Goal: Information Seeking & Learning: Learn about a topic

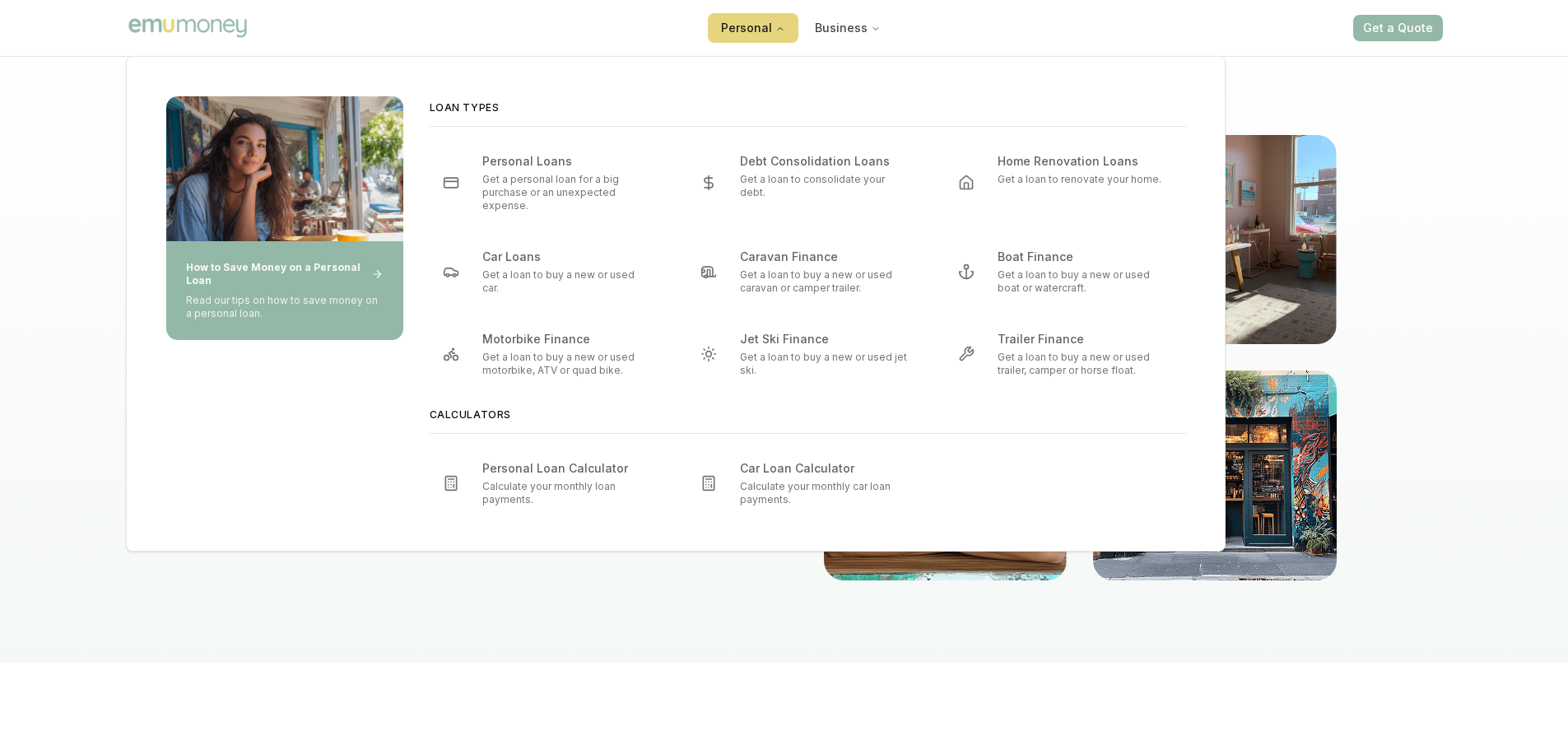
click at [775, 22] on button "Personal" at bounding box center [753, 28] width 91 height 30
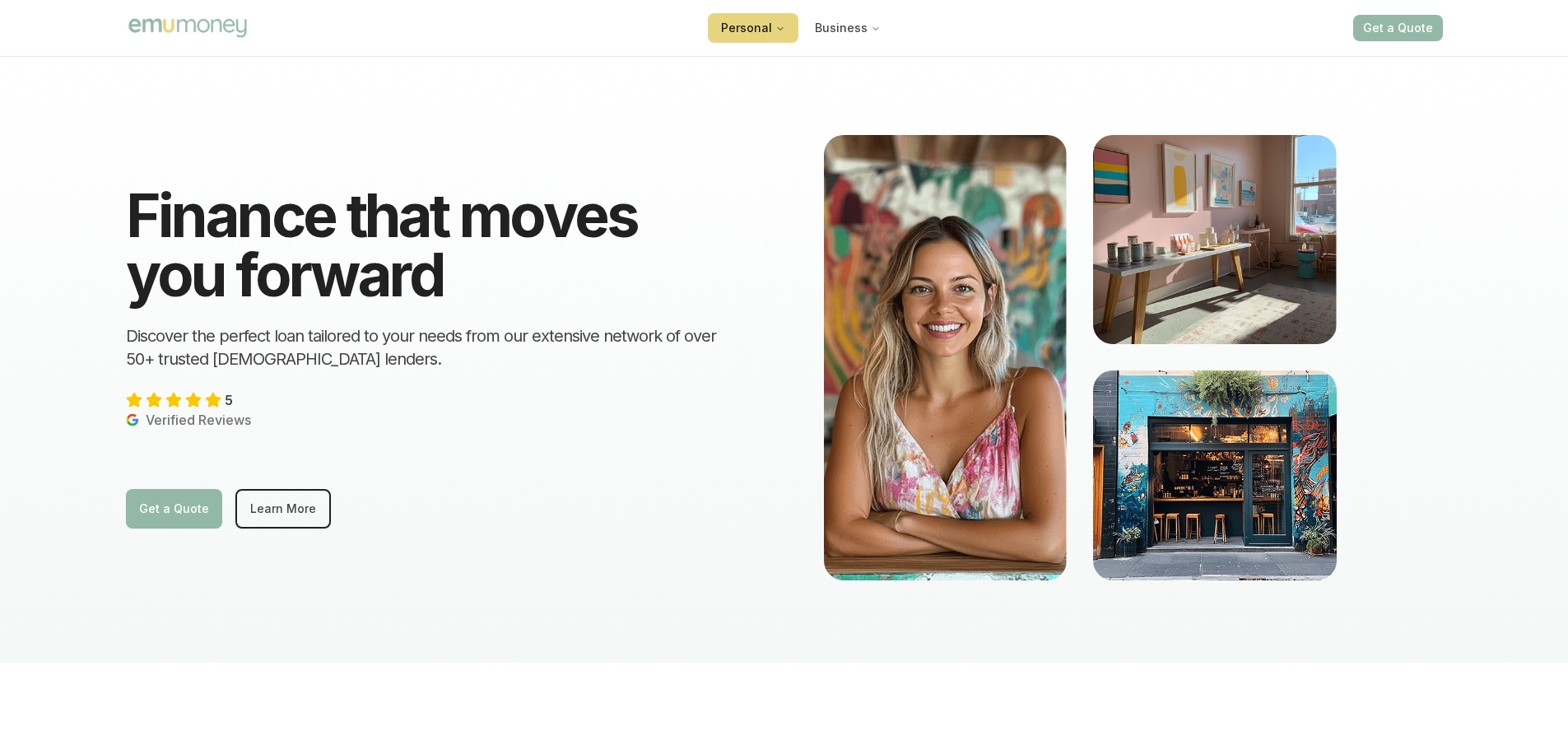
click at [743, 21] on button "Personal" at bounding box center [753, 28] width 91 height 30
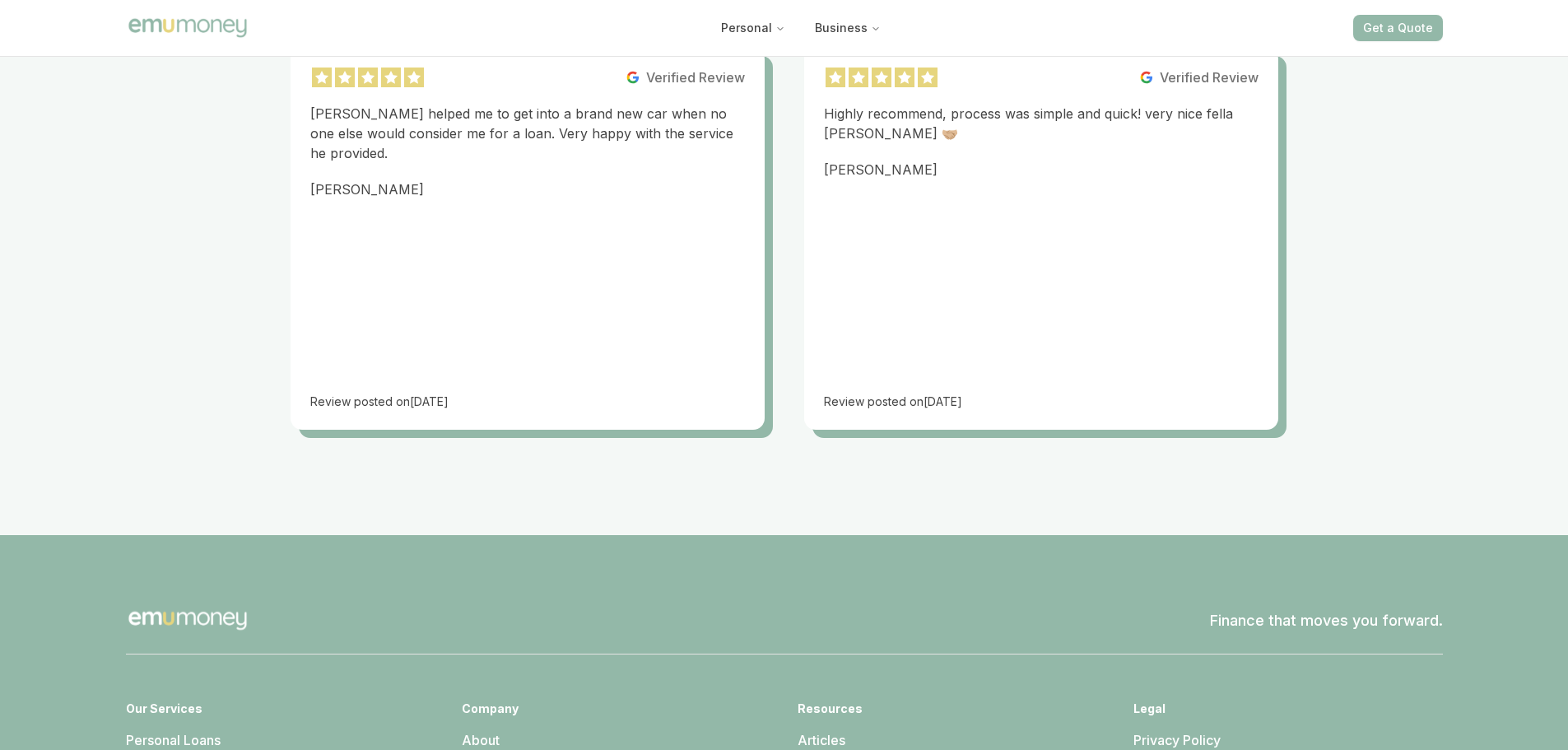
scroll to position [3375, 0]
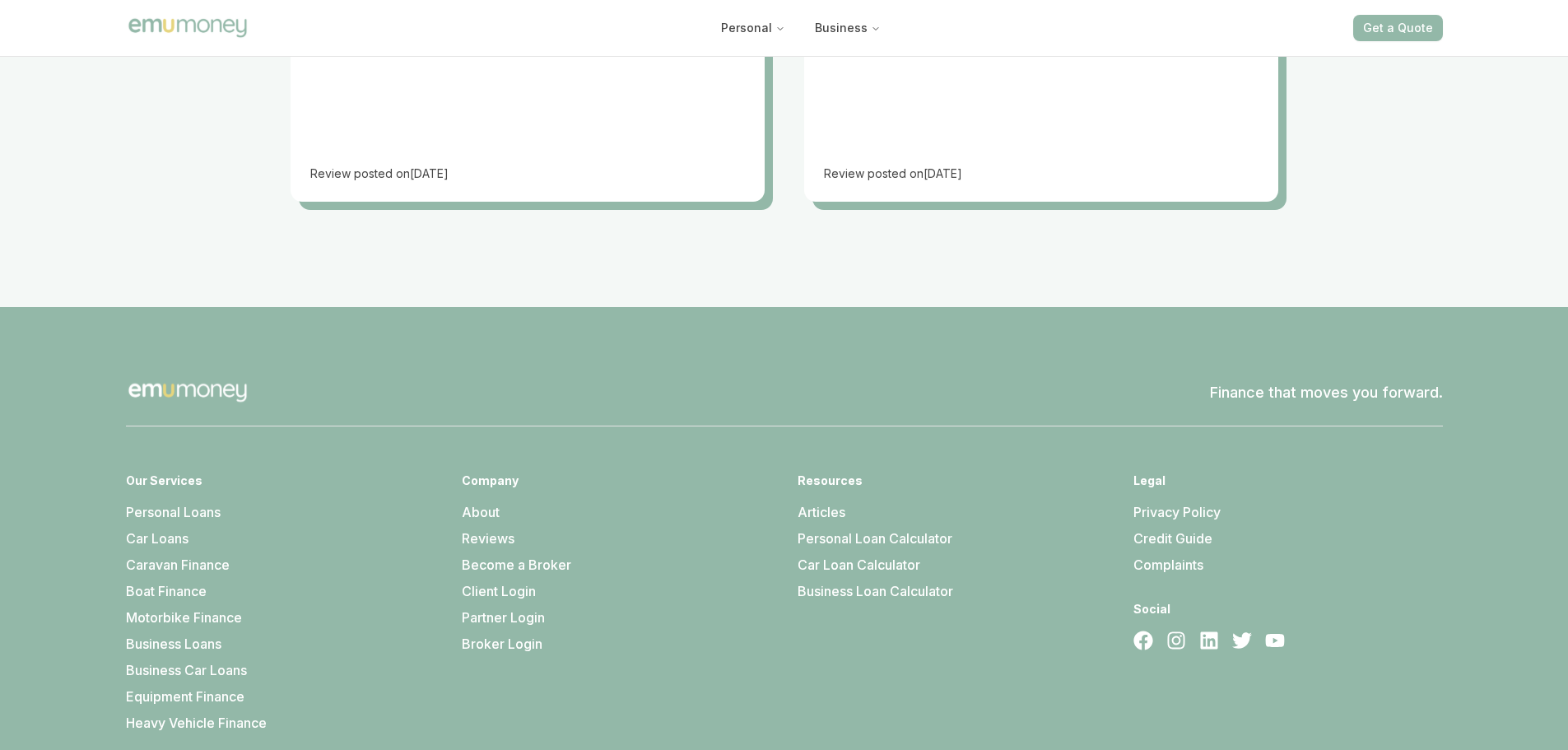
click at [478, 504] on link "About" at bounding box center [481, 512] width 38 height 17
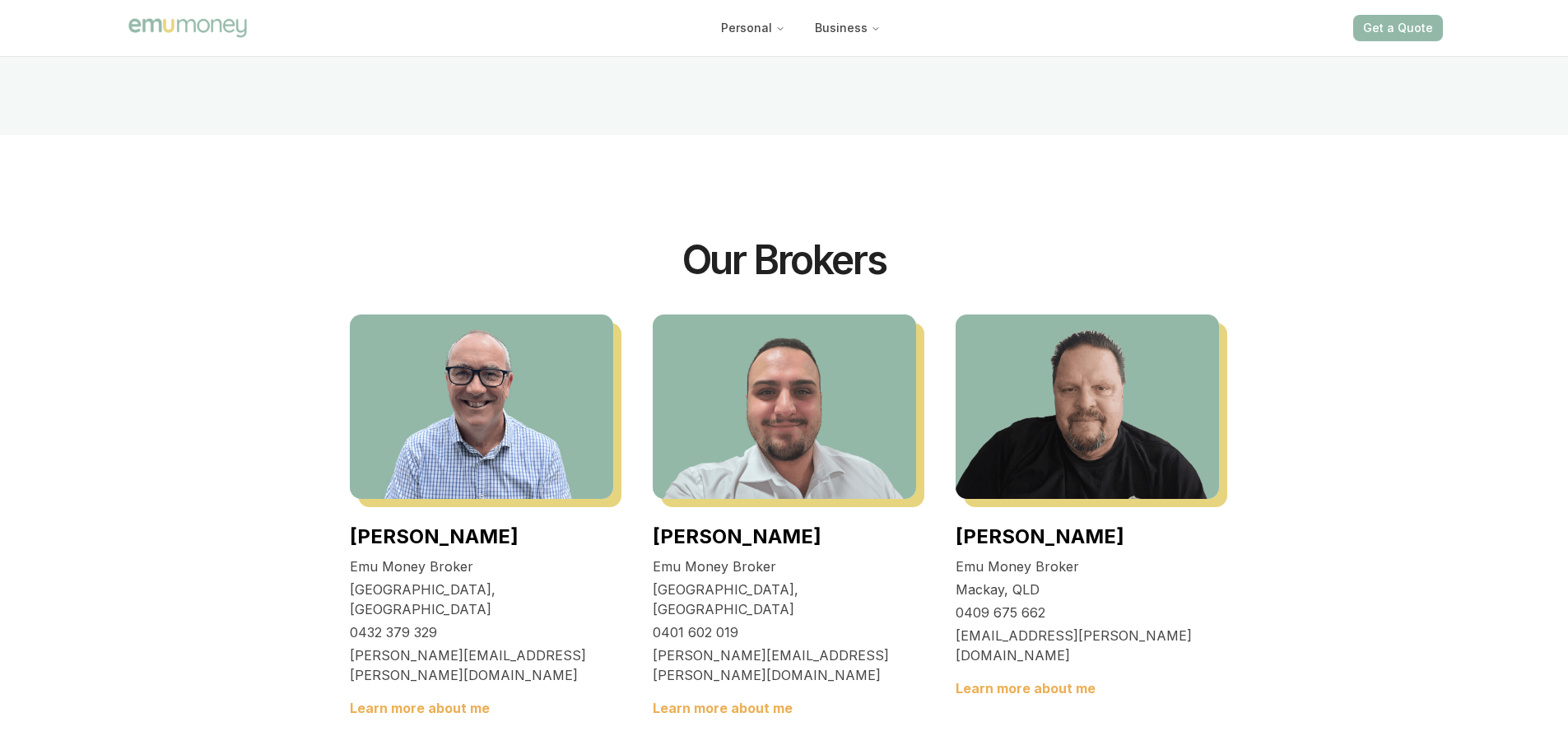
scroll to position [1482, 0]
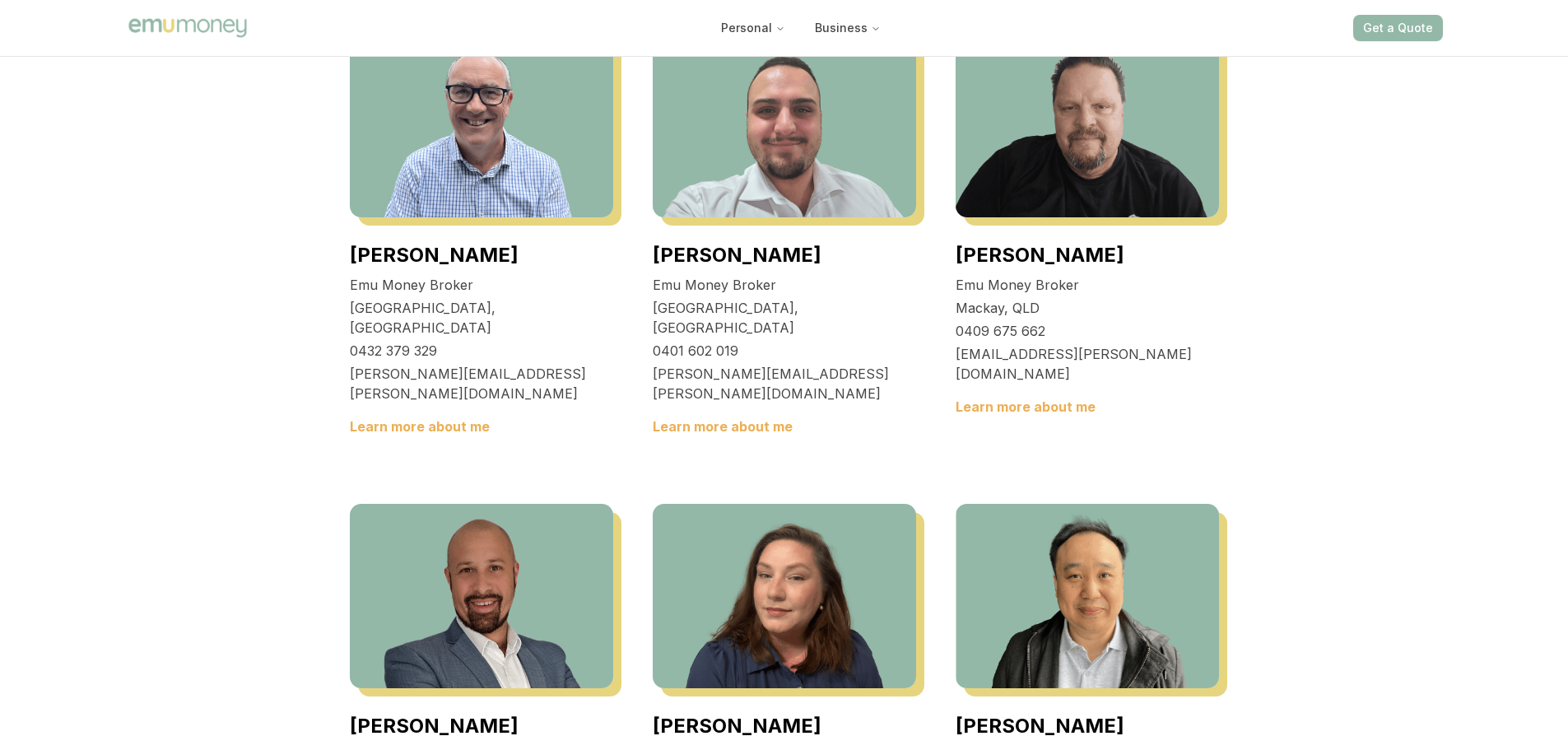
click at [701, 535] on img at bounding box center [784, 597] width 263 height 185
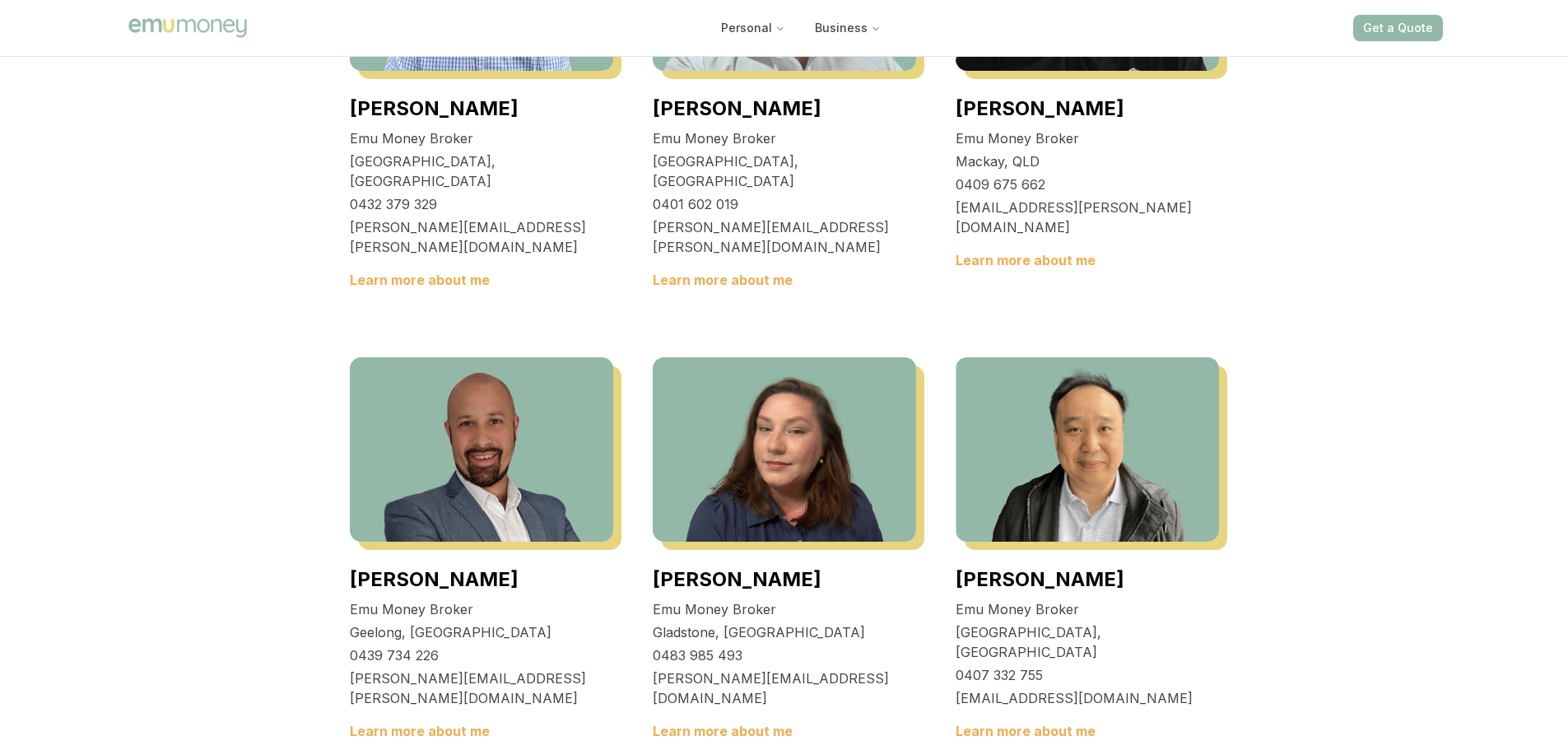
scroll to position [1811, 0]
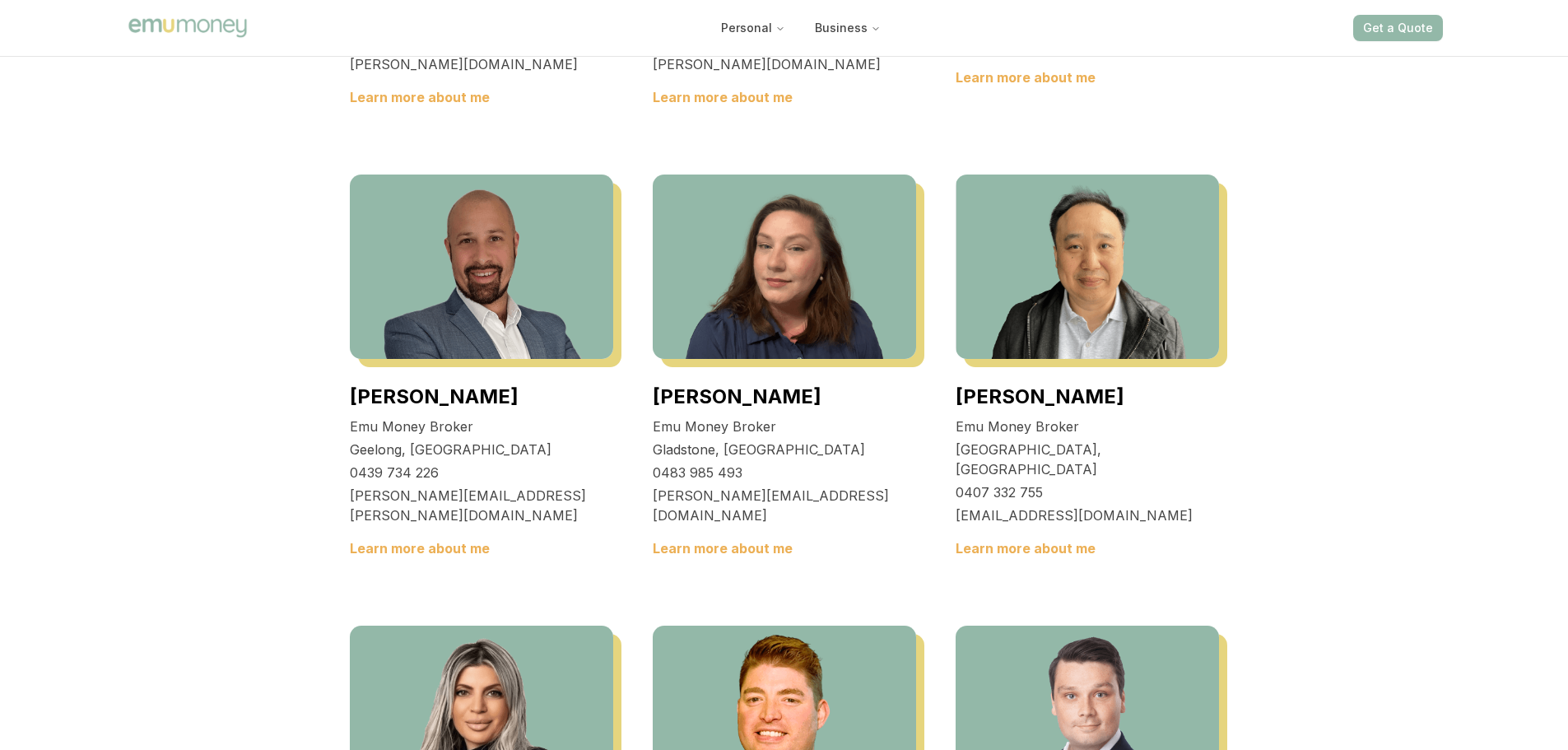
click at [707, 540] on link "Learn more about me" at bounding box center [723, 549] width 140 height 17
